Goal: Use online tool/utility: Utilize a website feature to perform a specific function

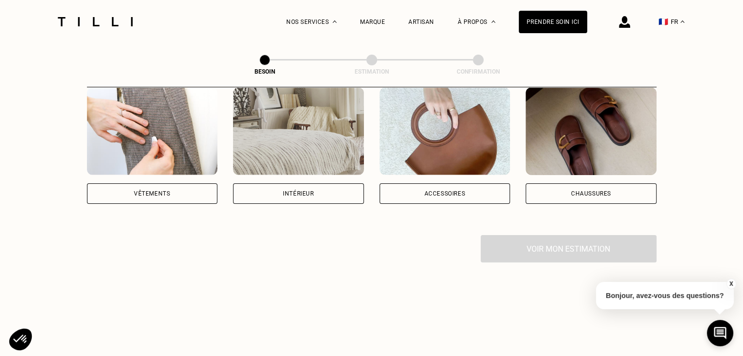
scroll to position [154, 0]
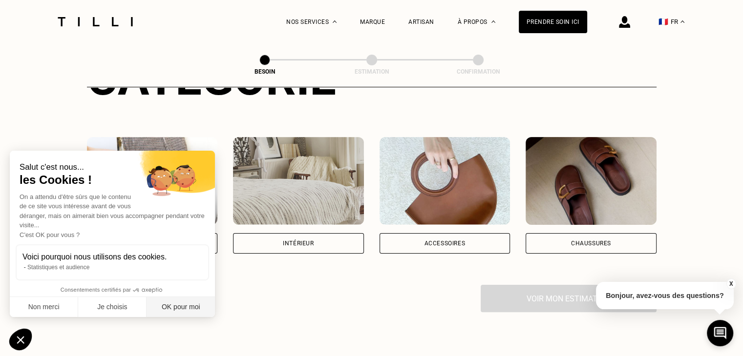
click at [183, 306] on button "OK pour moi" at bounding box center [180, 307] width 68 height 21
checkbox input "true"
click at [170, 172] on img at bounding box center [152, 181] width 131 height 88
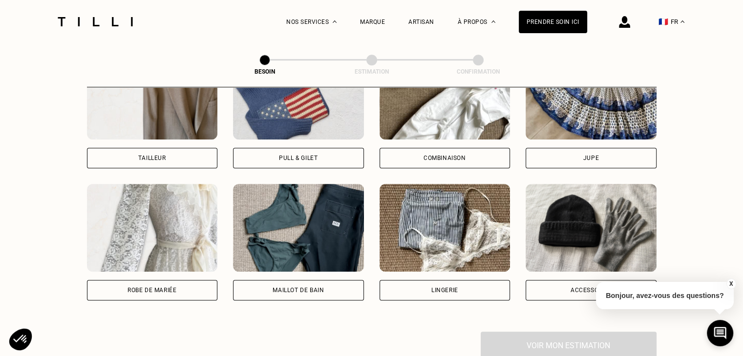
scroll to position [652, 0]
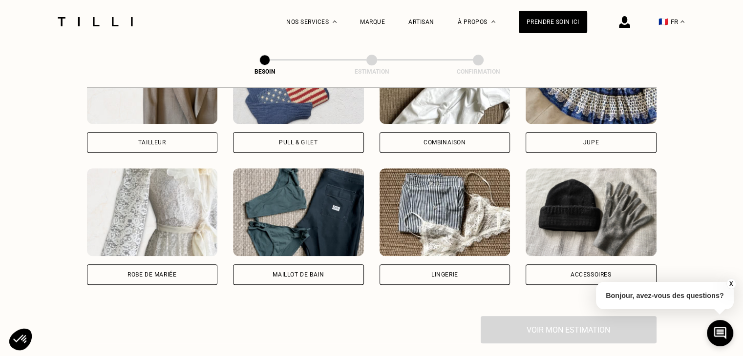
click at [166, 272] on div "Robe de mariée" at bounding box center [151, 275] width 49 height 6
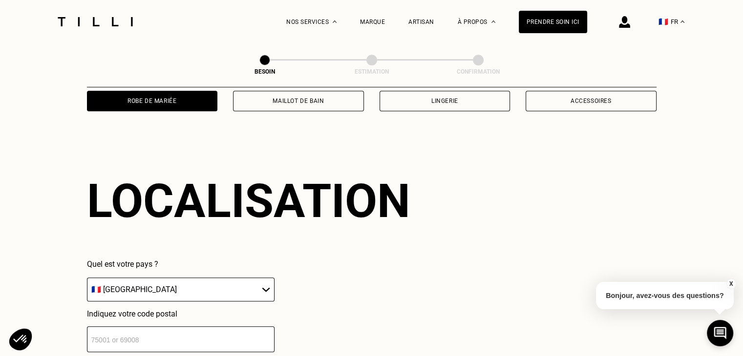
scroll to position [849, 0]
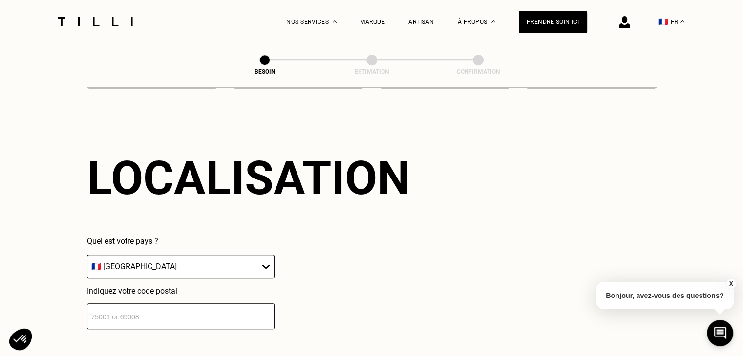
click at [192, 255] on select "🇩🇪 [GEOGRAPHIC_DATA] 🇦🇹 [GEOGRAPHIC_DATA] 🇧🇪 [GEOGRAPHIC_DATA] 🇧🇬 Bulgarie 🇨🇾 C…" at bounding box center [181, 267] width 188 height 24
select select "CH"
click at [87, 255] on select "🇩🇪 [GEOGRAPHIC_DATA] 🇦🇹 [GEOGRAPHIC_DATA] 🇧🇪 [GEOGRAPHIC_DATA] 🇧🇬 Bulgarie 🇨🇾 C…" at bounding box center [181, 267] width 188 height 24
click at [127, 306] on input "number" at bounding box center [181, 317] width 188 height 26
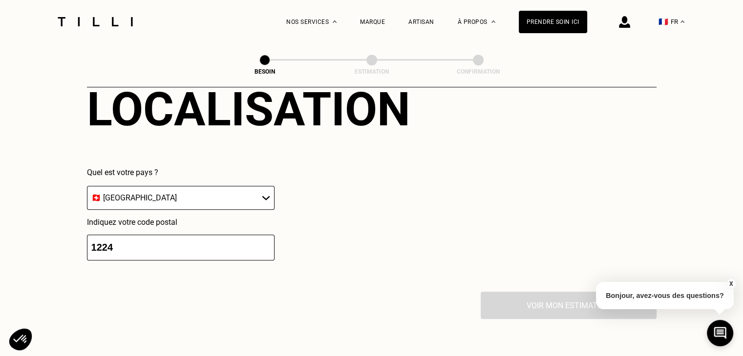
scroll to position [945, 0]
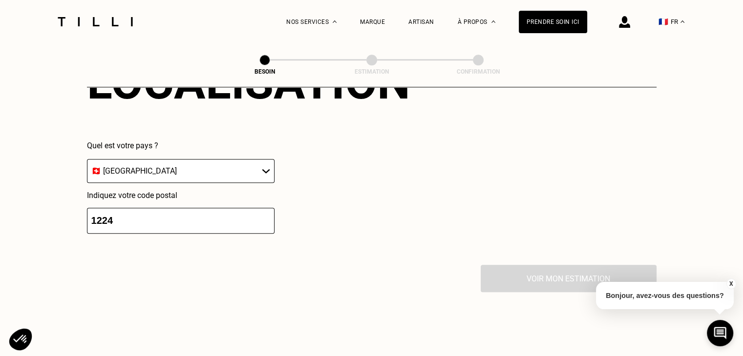
type input "1224"
click at [491, 267] on div "Voir mon estimation" at bounding box center [371, 278] width 569 height 27
click at [132, 213] on input "1224" at bounding box center [181, 221] width 188 height 26
click at [149, 159] on select "🇩🇪 [GEOGRAPHIC_DATA] 🇦🇹 [GEOGRAPHIC_DATA] 🇧🇪 [GEOGRAPHIC_DATA] 🇧🇬 Bulgarie 🇨🇾 C…" at bounding box center [181, 171] width 188 height 24
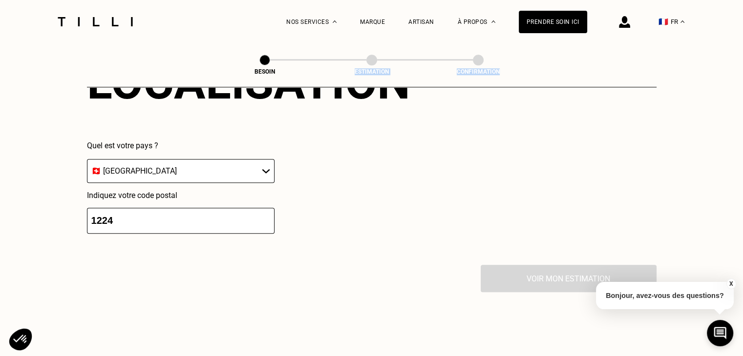
drag, startPoint x: 276, startPoint y: 73, endPoint x: 276, endPoint y: 84, distance: 11.2
click at [276, 84] on div "Besoin Estimation Confirmation" at bounding box center [371, 65] width 569 height 44
click at [239, 162] on select "🇩🇪 [GEOGRAPHIC_DATA] 🇦🇹 [GEOGRAPHIC_DATA] 🇧🇪 [GEOGRAPHIC_DATA] 🇧🇬 Bulgarie 🇨🇾 C…" at bounding box center [181, 171] width 188 height 24
select select "FR"
click at [87, 159] on select "🇩🇪 [GEOGRAPHIC_DATA] 🇦🇹 [GEOGRAPHIC_DATA] 🇧🇪 [GEOGRAPHIC_DATA] 🇧🇬 Bulgarie 🇨🇾 C…" at bounding box center [181, 171] width 188 height 24
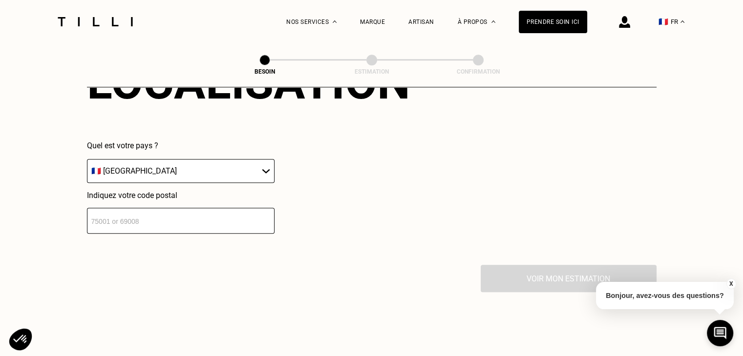
click at [119, 218] on input "number" at bounding box center [181, 221] width 188 height 26
